Goal: Information Seeking & Learning: Learn about a topic

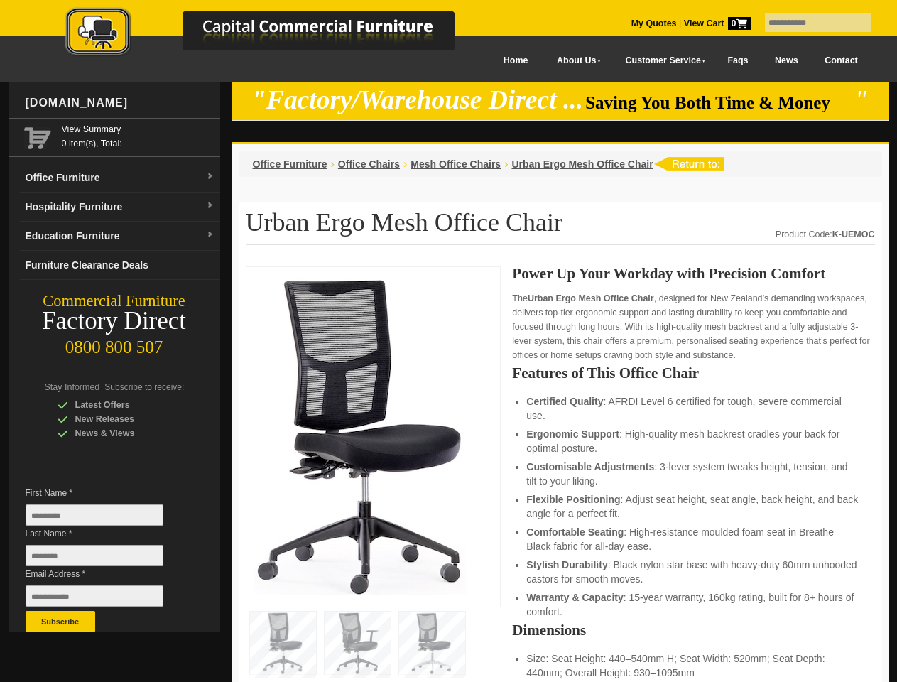
click at [809, 23] on input "text" at bounding box center [818, 22] width 107 height 19
click at [105, 559] on input "Last Name *" at bounding box center [95, 555] width 138 height 21
click at [60, 621] on button "Subscribe" at bounding box center [61, 621] width 70 height 21
click at [560, 474] on li "Customisable Adjustments : 3-lever system tweaks height, tension, and tilt to y…" at bounding box center [693, 473] width 334 height 28
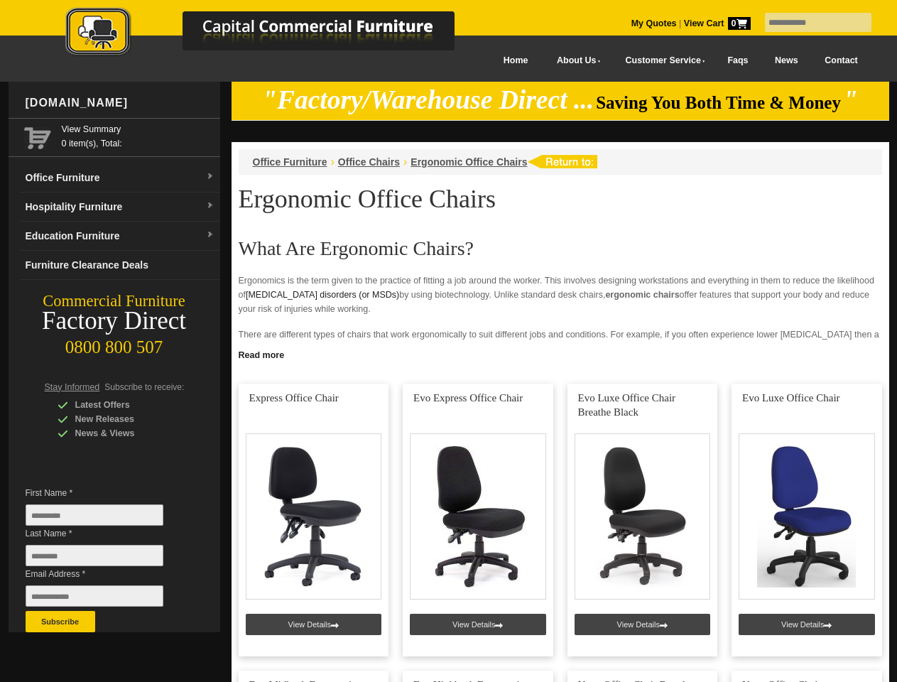
click at [809, 23] on input "text" at bounding box center [818, 22] width 107 height 19
click at [105, 559] on input "Last Name *" at bounding box center [95, 555] width 138 height 21
click at [60, 621] on button "Subscribe" at bounding box center [61, 621] width 70 height 21
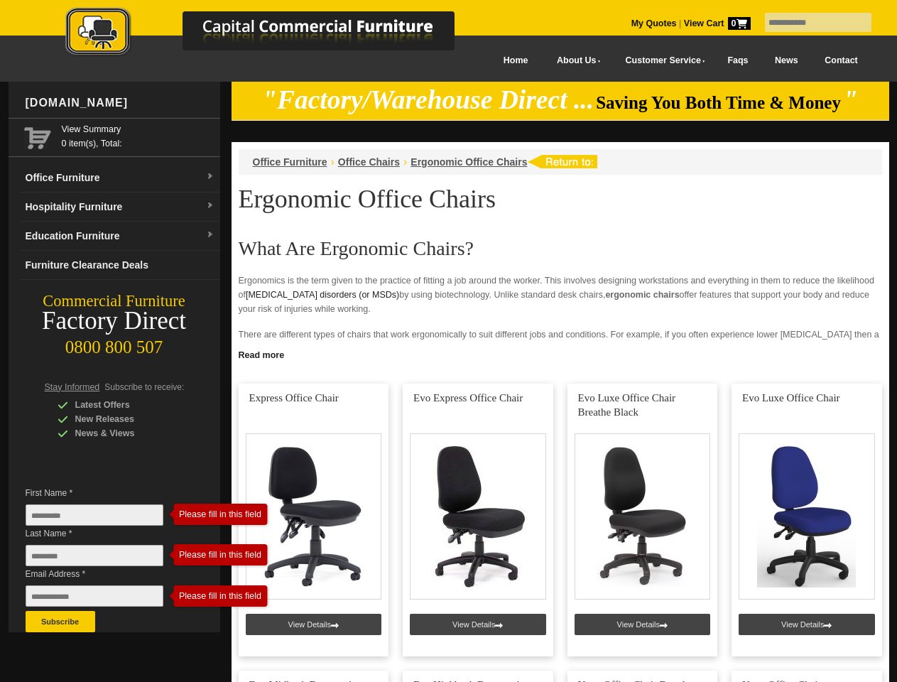
click at [560, 354] on link "Read more" at bounding box center [560, 353] width 658 height 18
